Goal: Information Seeking & Learning: Learn about a topic

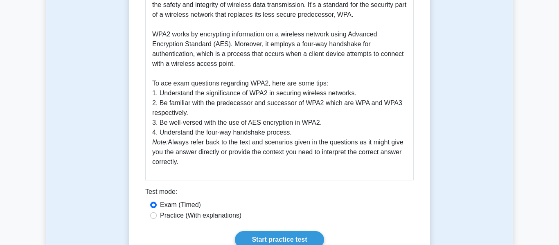
scroll to position [271, 0]
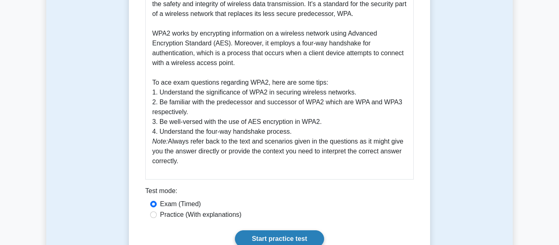
click at [268, 233] on link "Start practice test" at bounding box center [279, 239] width 89 height 17
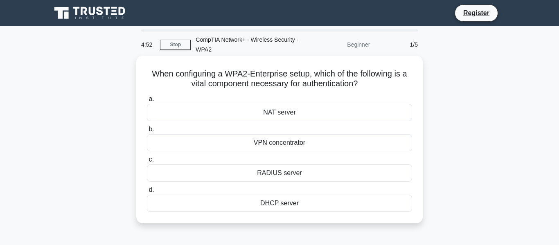
click at [274, 171] on div "RADIUS server" at bounding box center [279, 173] width 265 height 17
click at [147, 163] on input "c. RADIUS server" at bounding box center [147, 159] width 0 height 5
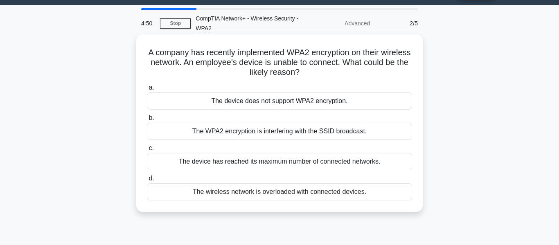
scroll to position [21, 0]
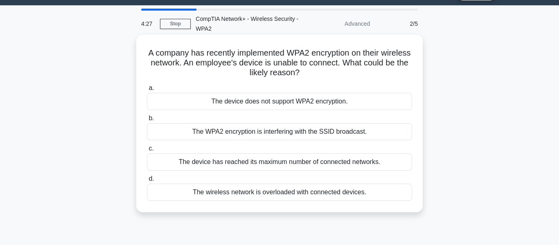
click at [382, 191] on div "The wireless network is overloaded with connected devices." at bounding box center [279, 192] width 265 height 17
click at [147, 182] on input "d. The wireless network is overloaded with connected devices." at bounding box center [147, 178] width 0 height 5
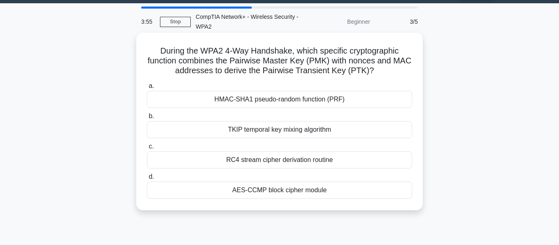
scroll to position [23, 0]
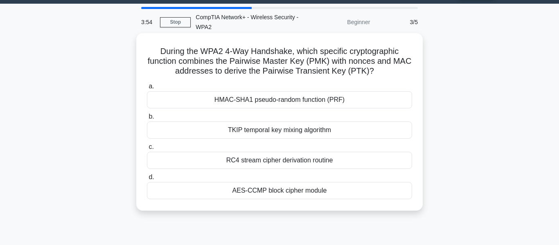
click at [293, 192] on div "AES-CCMP block cipher module" at bounding box center [279, 190] width 265 height 17
click at [147, 180] on input "d. AES-CCMP block cipher module" at bounding box center [147, 177] width 0 height 5
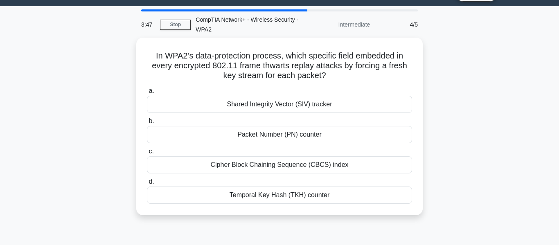
scroll to position [20, 0]
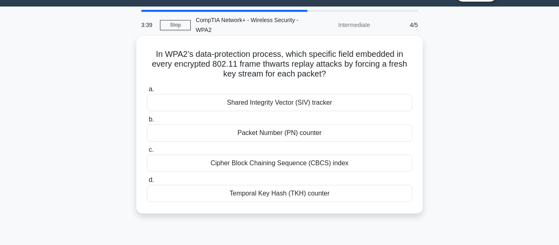
click at [199, 99] on div "Shared Integrity Vector (SIV) tracker" at bounding box center [279, 102] width 265 height 17
click at [147, 92] on input "a. Shared Integrity Vector (SIV) tracker" at bounding box center [147, 89] width 0 height 5
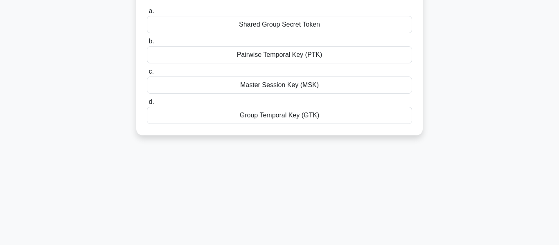
scroll to position [0, 0]
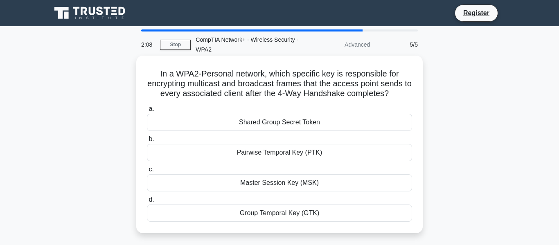
click at [196, 145] on div "Pairwise Temporal Key (PTK)" at bounding box center [279, 152] width 265 height 17
click at [147, 142] on input "b. Pairwise Temporal Key (PTK)" at bounding box center [147, 139] width 0 height 5
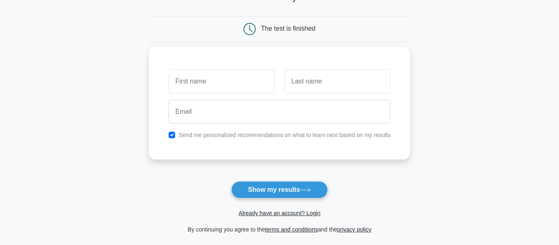
scroll to position [69, 0]
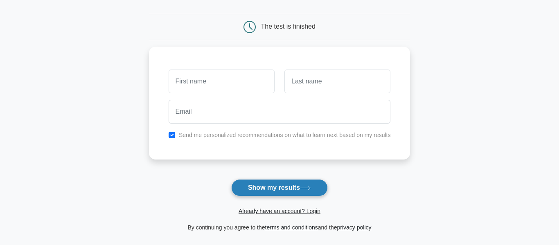
click at [255, 188] on button "Show my results" at bounding box center [279, 187] width 97 height 17
